Goal: Check status: Check status

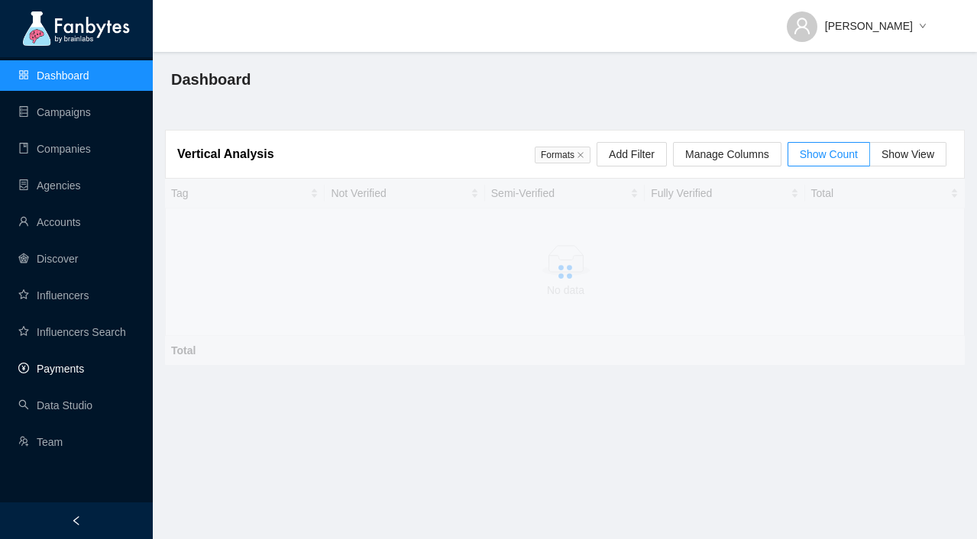
click at [84, 364] on link "Payments" at bounding box center [51, 369] width 66 height 12
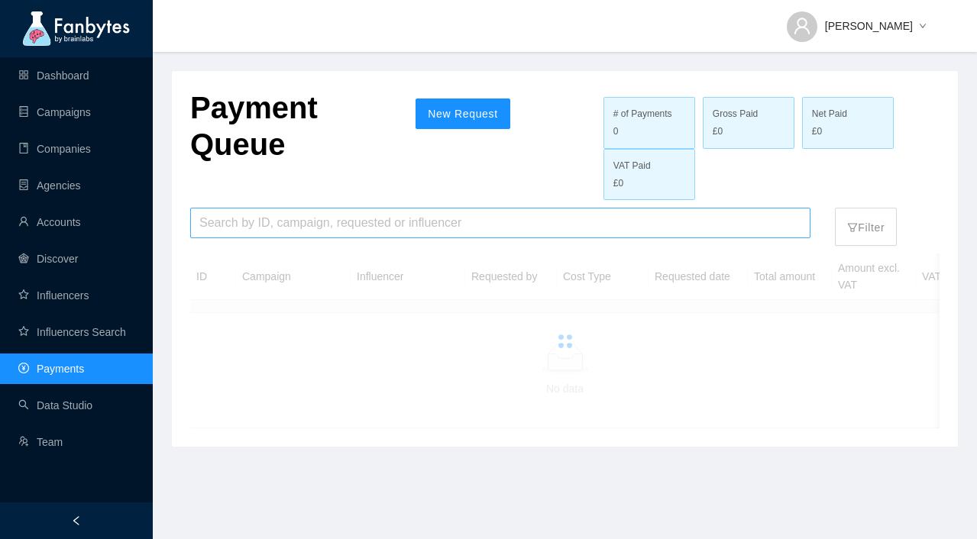
click at [322, 228] on input "search" at bounding box center [500, 223] width 602 height 29
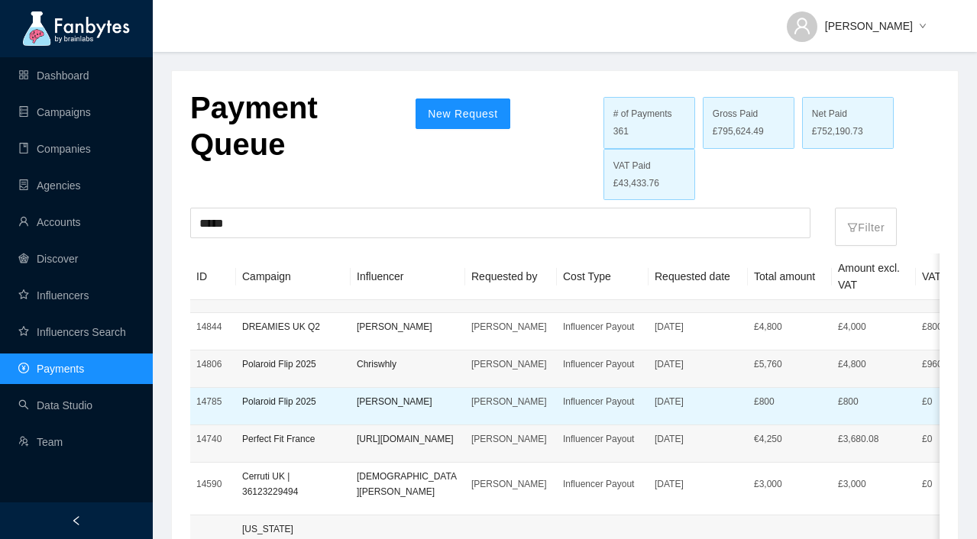
click at [355, 402] on td "[PERSON_NAME]" at bounding box center [408, 406] width 115 height 37
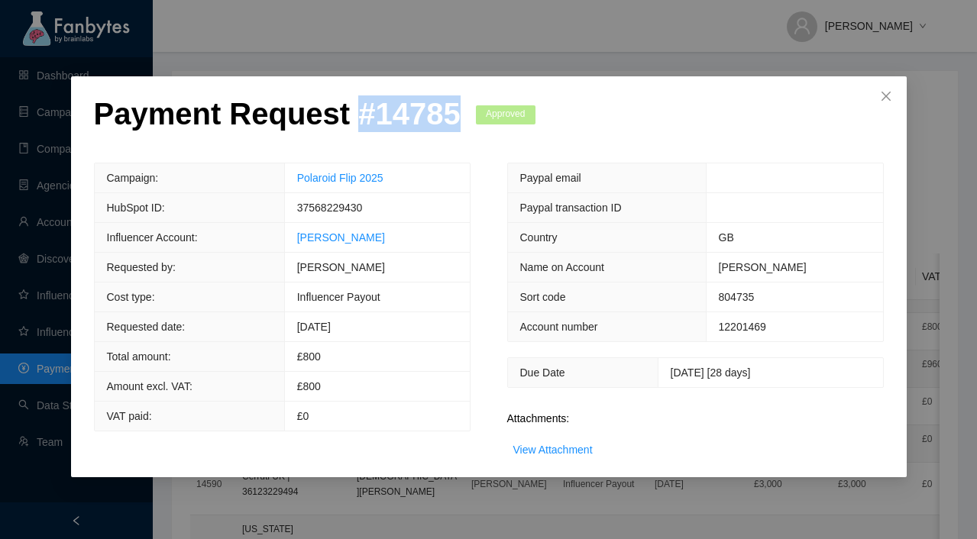
drag, startPoint x: 461, startPoint y: 110, endPoint x: 351, endPoint y: 110, distance: 110.8
click at [351, 110] on div "Payment Request # 14785 Approved" at bounding box center [314, 128] width 441 height 67
copy p "# 14785"
click at [489, 503] on div "Payment Request # 14785 Approved Campaign: Polaroid Flip 2025 HubSpot ID: 37568…" at bounding box center [488, 269] width 977 height 539
click at [880, 101] on icon "close" at bounding box center [886, 96] width 12 height 12
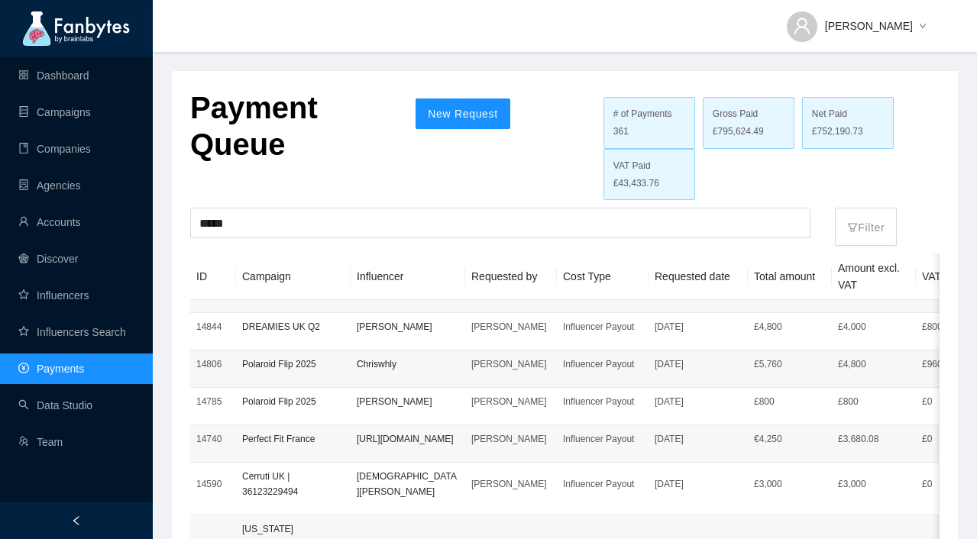
click at [539, 162] on div "Payment Queue New Request # of Payments 361 Gross Paid £795,624.49 Net Paid £75…" at bounding box center [564, 144] width 749 height 111
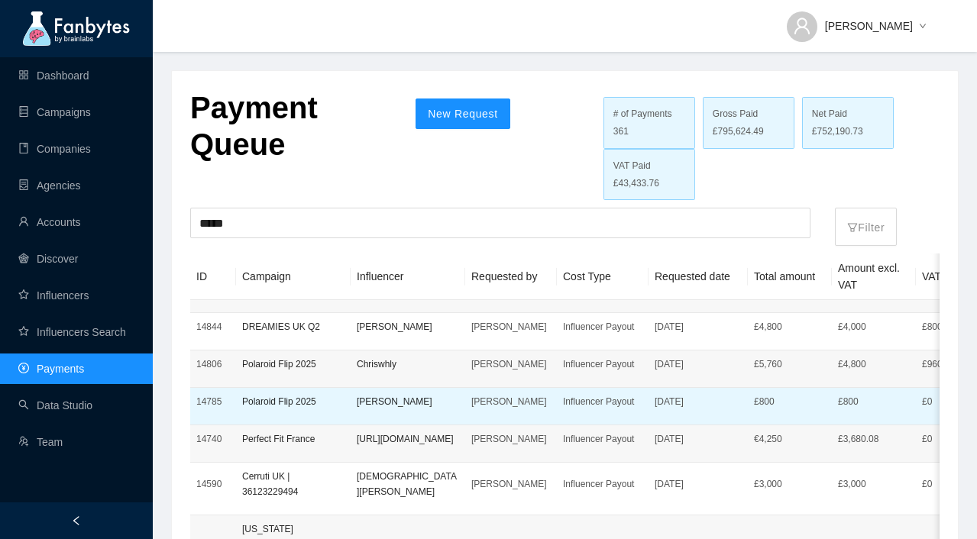
click at [670, 416] on td "[DATE]" at bounding box center [697, 406] width 99 height 37
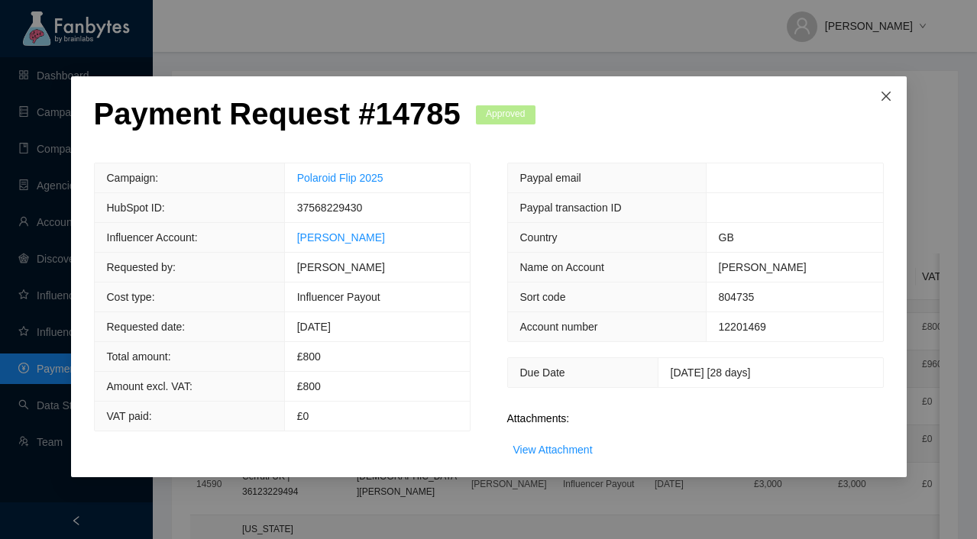
click at [891, 98] on icon "close" at bounding box center [886, 96] width 12 height 12
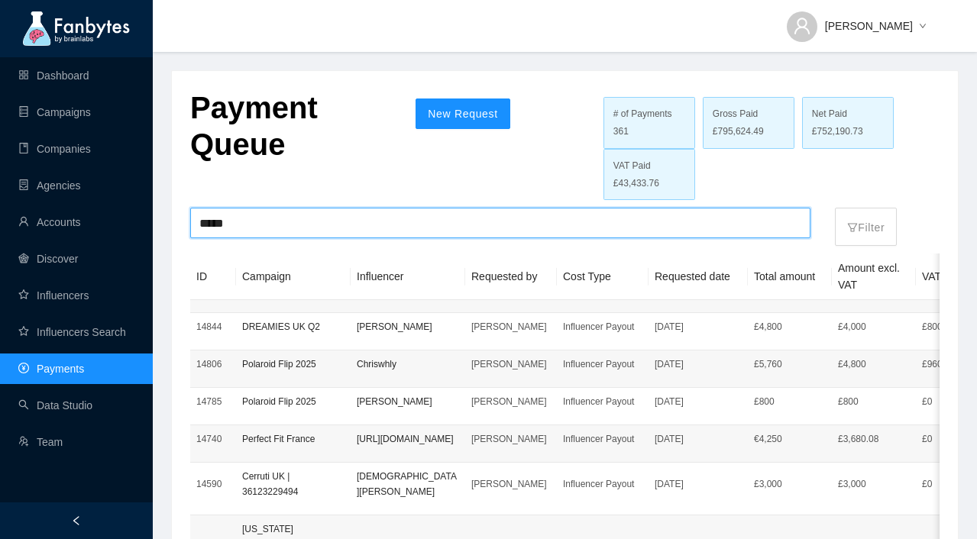
click at [363, 227] on input "*****" at bounding box center [500, 223] width 602 height 29
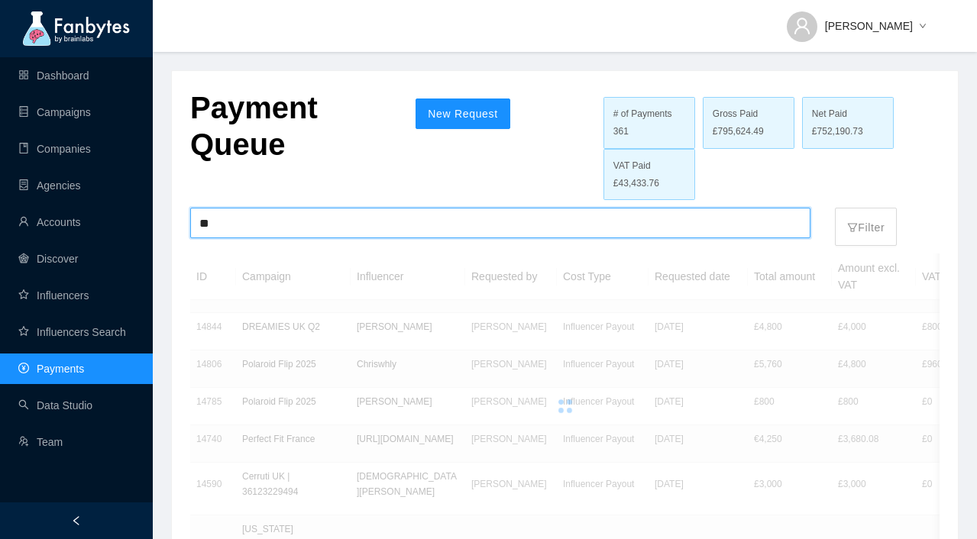
type input "*"
click at [558, 128] on div "Payment Queue New Request # of Payments 361 Gross Paid £795,624.49 Net Paid £75…" at bounding box center [564, 144] width 749 height 111
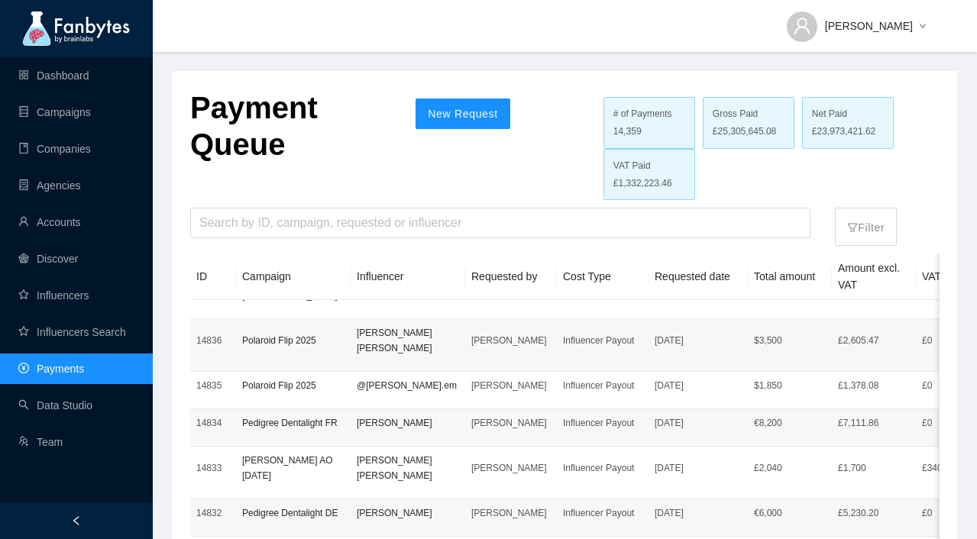
scroll to position [188, 0]
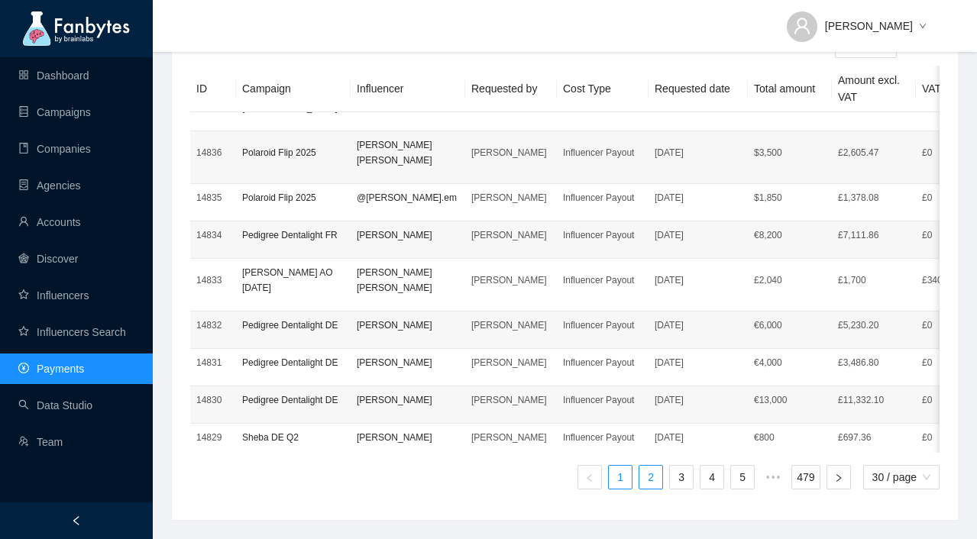
click at [651, 474] on link "2" at bounding box center [650, 477] width 23 height 23
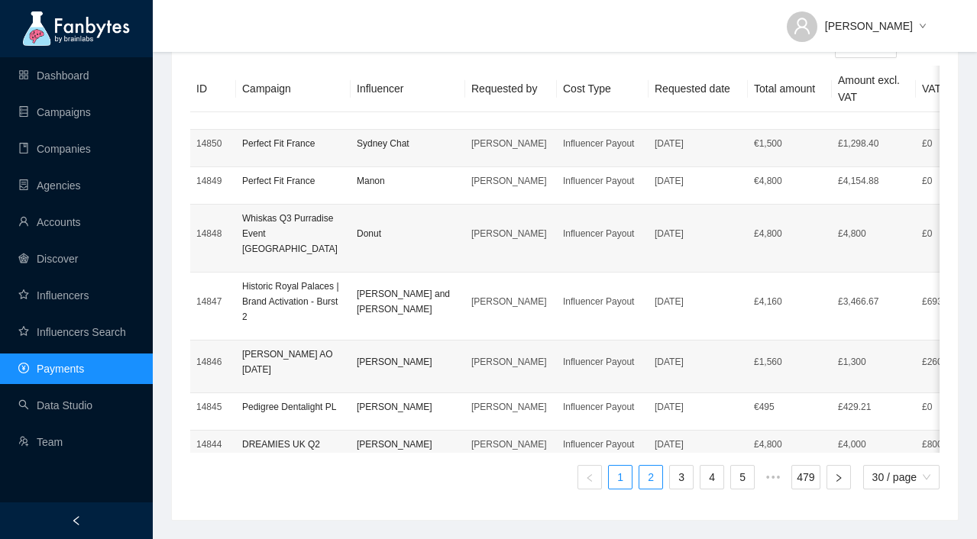
scroll to position [0, 0]
